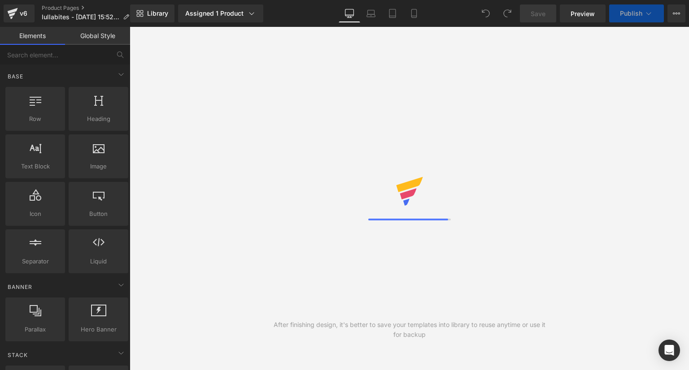
click at [413, 23] on div "Library Assigned 1 Product Product Preview LullaBites Sleep Manage assigned pro…" at bounding box center [409, 13] width 559 height 27
click at [413, 19] on link "Mobile" at bounding box center [414, 13] width 22 height 18
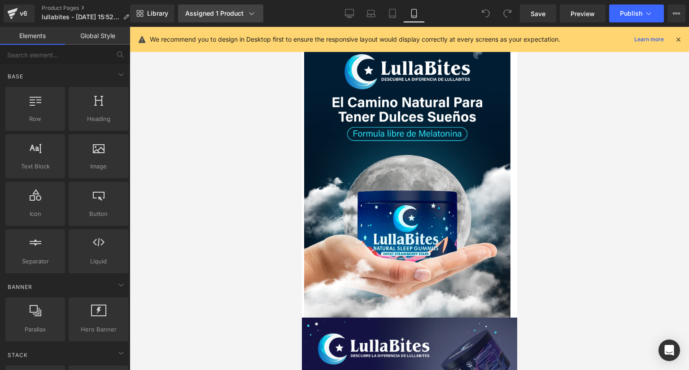
click at [255, 13] on link "Assigned 1 Product" at bounding box center [220, 13] width 85 height 18
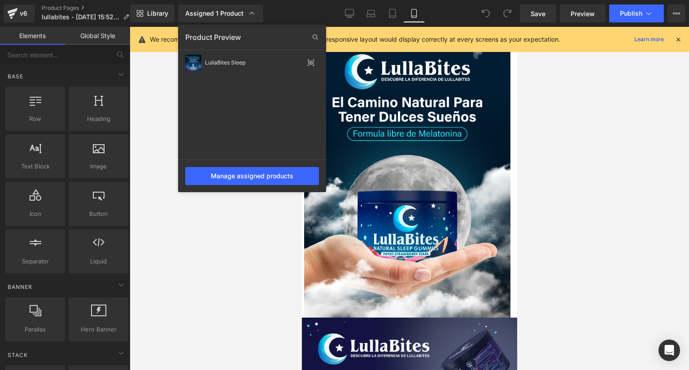
click at [178, 256] on div at bounding box center [409, 199] width 559 height 344
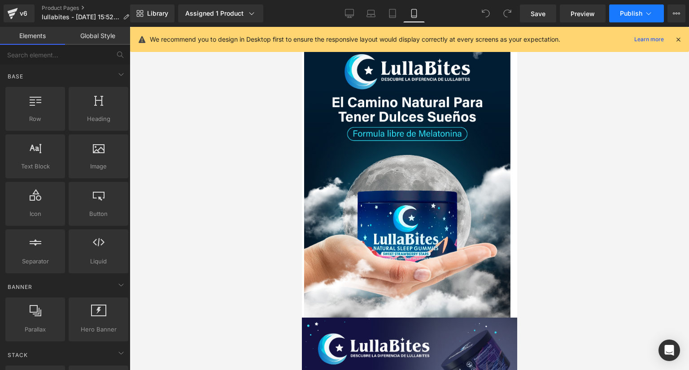
click at [653, 11] on icon at bounding box center [648, 13] width 9 height 9
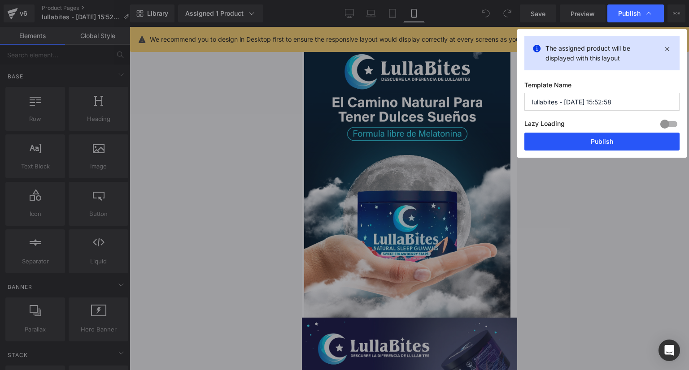
click at [593, 143] on button "Publish" at bounding box center [601, 142] width 155 height 18
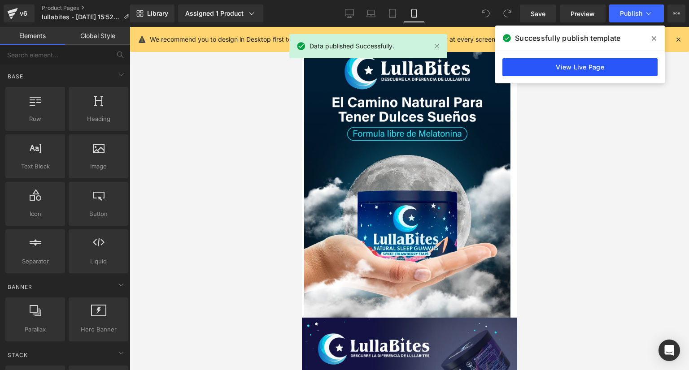
click at [621, 70] on link "View Live Page" at bounding box center [579, 67] width 155 height 18
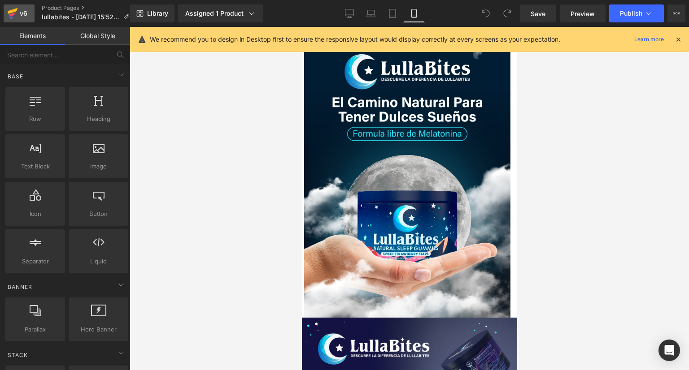
click at [22, 9] on div "v6" at bounding box center [23, 14] width 11 height 12
